Goal: Information Seeking & Learning: Learn about a topic

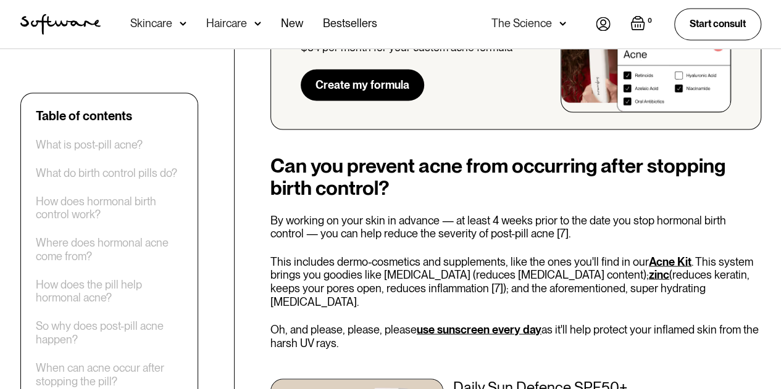
scroll to position [3405, 0]
click at [384, 254] on p "This includes dermo-cosmetics and supplements, like the ones you'll find in our…" at bounding box center [515, 280] width 491 height 53
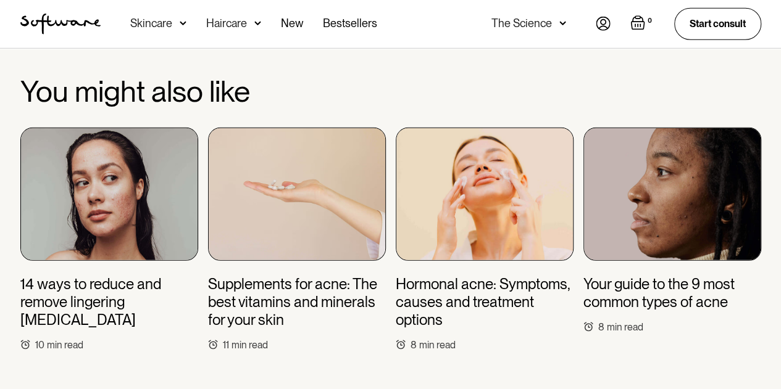
scroll to position [4064, 0]
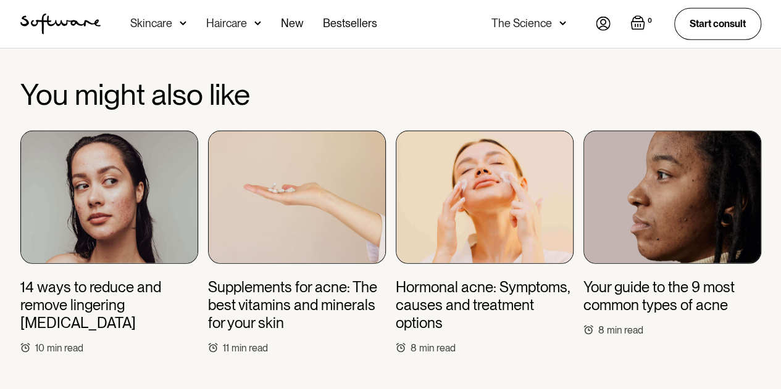
click at [427, 131] on img at bounding box center [485, 197] width 178 height 133
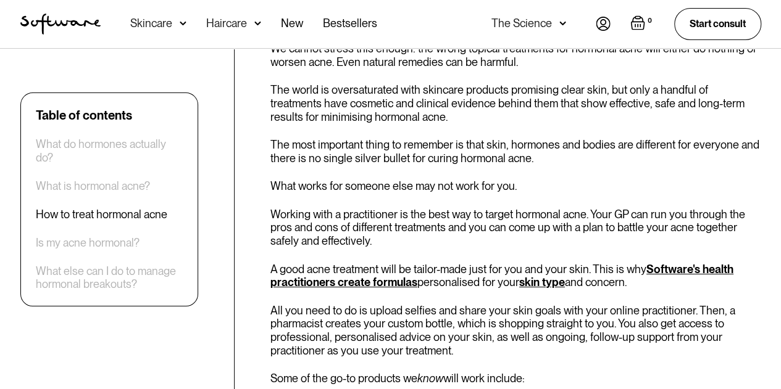
scroll to position [2324, 0]
drag, startPoint x: 272, startPoint y: 65, endPoint x: 321, endPoint y: 64, distance: 49.4
click at [321, 83] on p "The world is oversaturated with skincare products promising clear skin, but onl…" at bounding box center [515, 103] width 491 height 40
copy p "minimising"
click at [379, 73] on div "Topical treatments We cannot stress this enough: the wrong topical treatments f…" at bounding box center [515, 367] width 491 height 726
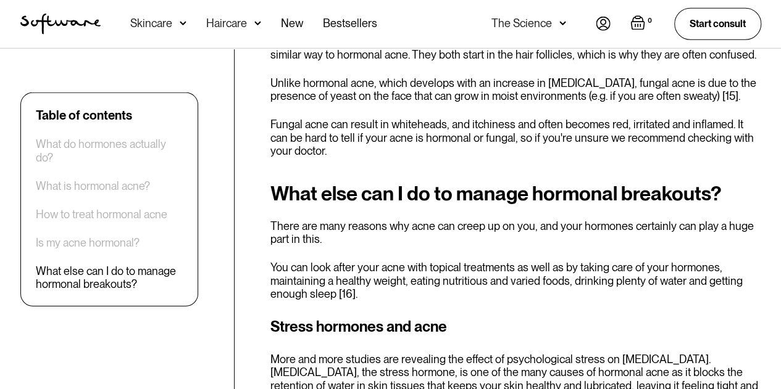
scroll to position [3954, 0]
